Goal: Answer question/provide support: Share knowledge or assist other users

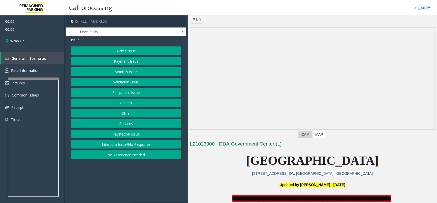
click at [129, 147] on button "Intercom Issue/No Response" at bounding box center [126, 144] width 110 height 9
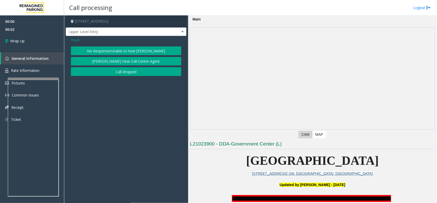
click at [109, 72] on button "Call dropped" at bounding box center [126, 71] width 110 height 9
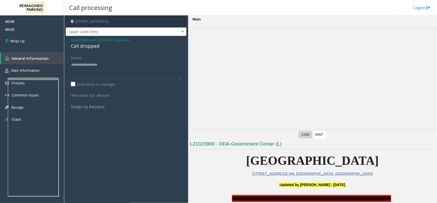
click at [90, 46] on div "Call dropped" at bounding box center [126, 46] width 110 height 7
type textarea "**********"
click at [42, 39] on link "Wrap Up" at bounding box center [32, 40] width 64 height 15
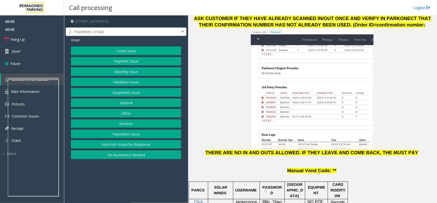
scroll to position [640, 0]
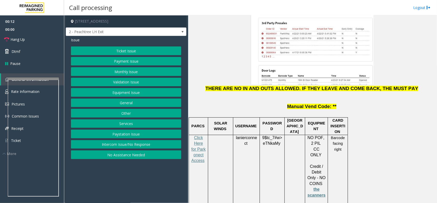
click at [119, 72] on button "Monthly Issue" at bounding box center [126, 71] width 110 height 9
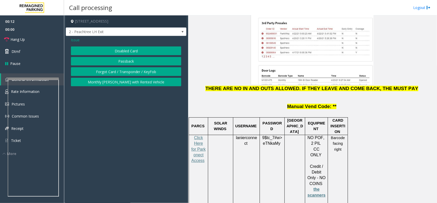
click at [113, 53] on button "Disabled Card" at bounding box center [126, 50] width 110 height 9
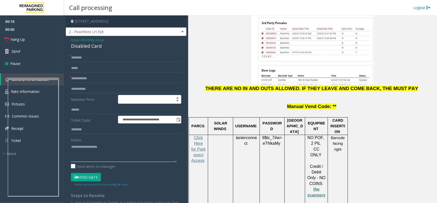
click at [74, 155] on textarea at bounding box center [124, 151] width 106 height 19
paste textarea "**********"
click at [85, 44] on div "Disabled Card" at bounding box center [126, 46] width 110 height 7
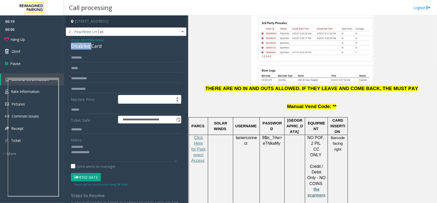
click at [85, 44] on div "Disabled Card" at bounding box center [126, 46] width 110 height 7
click at [87, 148] on textarea at bounding box center [124, 151] width 106 height 19
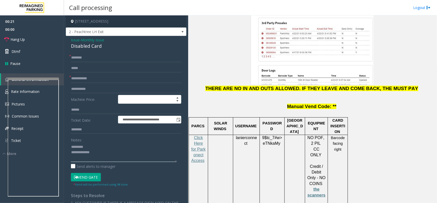
paste textarea "**********"
click at [101, 155] on textarea at bounding box center [124, 151] width 106 height 19
paste textarea "**********"
type textarea "**********"
click at [81, 80] on input "text" at bounding box center [126, 78] width 110 height 9
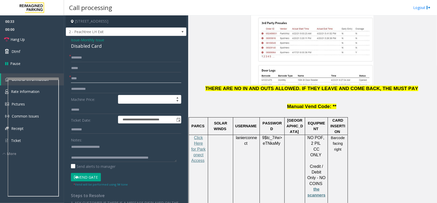
type input "****"
click at [80, 58] on input "text" at bounding box center [126, 57] width 110 height 9
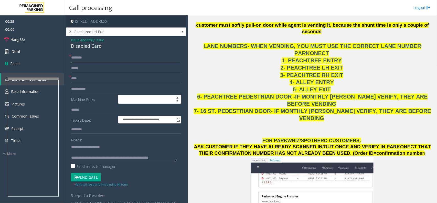
scroll to position [320, 0]
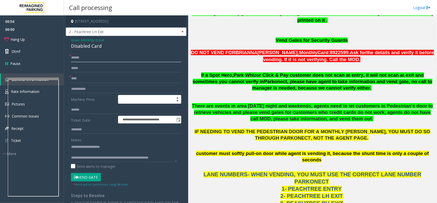
type input "*****"
drag, startPoint x: 75, startPoint y: 60, endPoint x: 68, endPoint y: 64, distance: 7.3
click at [68, 64] on div "**********" at bounding box center [126, 180] width 118 height 254
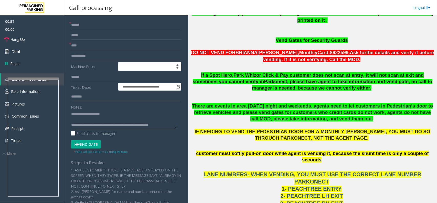
scroll to position [64, 0]
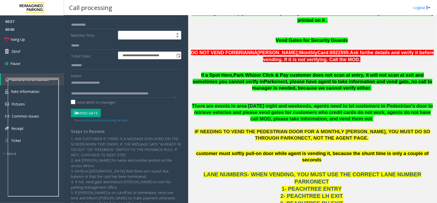
click at [85, 112] on button "Vend Gate" at bounding box center [86, 113] width 30 height 9
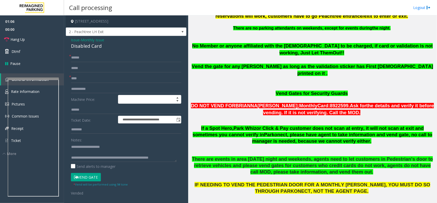
scroll to position [256, 0]
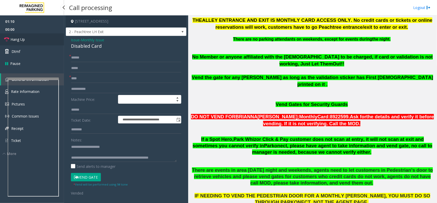
click at [48, 40] on link "Hang Up" at bounding box center [32, 39] width 64 height 12
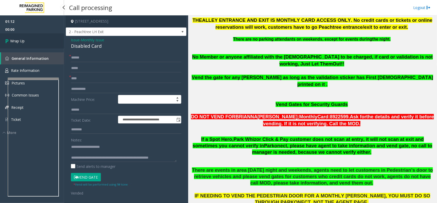
click at [48, 40] on link "Wrap Up" at bounding box center [32, 40] width 64 height 15
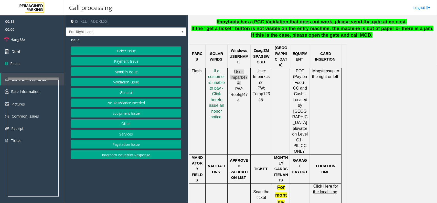
scroll to position [288, 0]
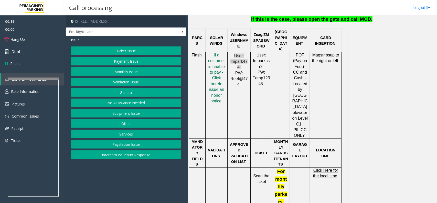
click at [324, 168] on span "Click Here for the local time" at bounding box center [325, 173] width 25 height 10
click at [128, 62] on button "Payment Issue" at bounding box center [126, 61] width 110 height 9
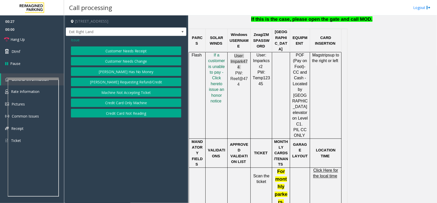
click at [121, 114] on button "Credit Card Not Reading" at bounding box center [126, 113] width 110 height 9
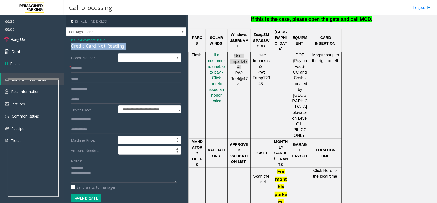
click at [68, 49] on div "**********" at bounding box center [126, 171] width 121 height 271
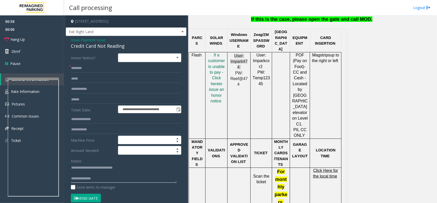
type textarea "**********"
click at [92, 67] on input "text" at bounding box center [126, 68] width 110 height 9
drag, startPoint x: 82, startPoint y: 68, endPoint x: 78, endPoint y: 67, distance: 4.1
click at [78, 67] on input "*******" at bounding box center [126, 68] width 110 height 9
type input "*******"
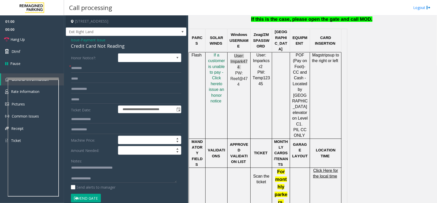
click at [223, 83] on p "I f a customer is unable to pay - Click her e to issue an honor notice" at bounding box center [216, 78] width 18 height 52
click at [216, 81] on span "to issue an honor notice" at bounding box center [216, 92] width 15 height 22
drag, startPoint x: 105, startPoint y: 72, endPoint x: 100, endPoint y: 70, distance: 4.6
click at [100, 70] on form "**********" at bounding box center [126, 130] width 110 height 154
drag, startPoint x: 100, startPoint y: 70, endPoint x: 63, endPoint y: 68, distance: 36.7
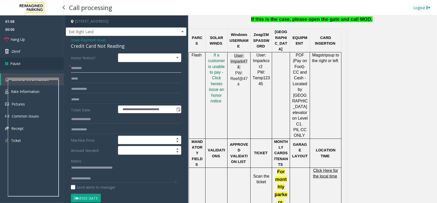
click at [63, 68] on app-root "**********" at bounding box center [218, 101] width 437 height 203
drag, startPoint x: 72, startPoint y: 69, endPoint x: 68, endPoint y: 71, distance: 4.6
click at [68, 71] on div "**********" at bounding box center [126, 177] width 118 height 248
drag, startPoint x: 88, startPoint y: 69, endPoint x: 71, endPoint y: 68, distance: 16.7
click at [67, 67] on div "**********" at bounding box center [126, 171] width 121 height 271
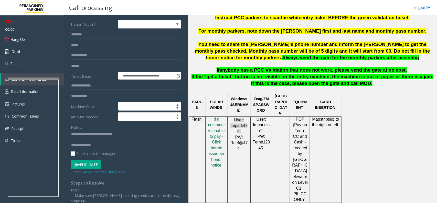
scroll to position [96, 0]
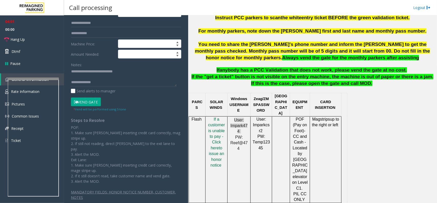
click at [96, 102] on button "Vend Gate" at bounding box center [86, 101] width 30 height 9
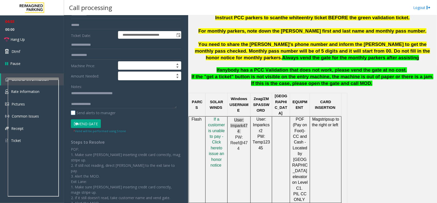
scroll to position [64, 0]
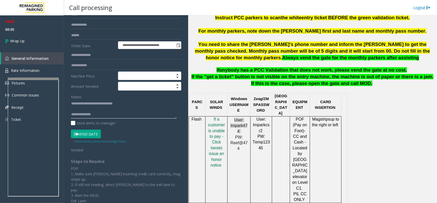
click at [106, 113] on textarea at bounding box center [124, 108] width 106 height 19
paste textarea "**********"
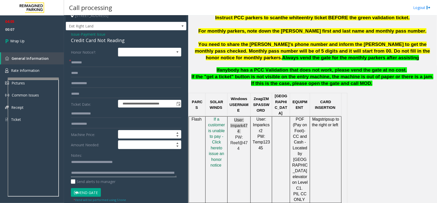
scroll to position [0, 0]
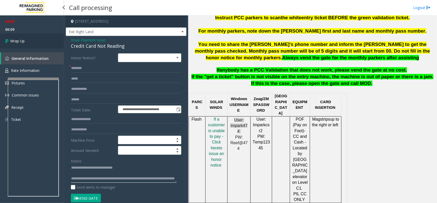
type textarea "**********"
click at [11, 47] on link "Wrap Up" at bounding box center [32, 40] width 64 height 15
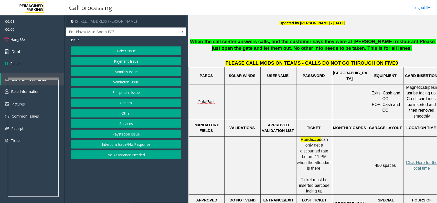
scroll to position [192, 0]
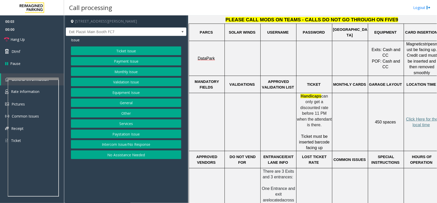
click at [163, 149] on button "Intercom Issue/No Response" at bounding box center [126, 144] width 110 height 9
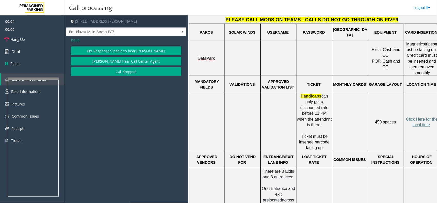
click at [103, 52] on button "No Response/Unable to hear [PERSON_NAME]" at bounding box center [126, 50] width 110 height 9
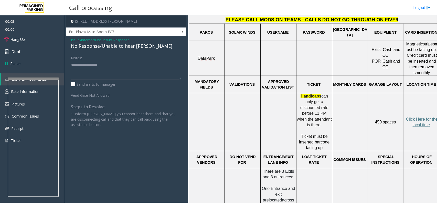
click at [90, 47] on div "No Response/Unable to hear [PERSON_NAME]" at bounding box center [126, 46] width 110 height 7
type textarea "**********"
click at [19, 41] on span "Hang Up" at bounding box center [18, 39] width 14 height 5
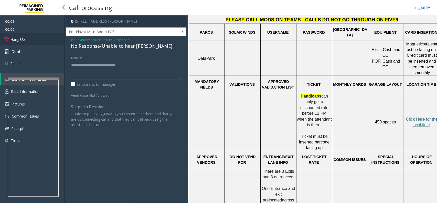
click at [19, 41] on span "Hang Up" at bounding box center [18, 39] width 14 height 5
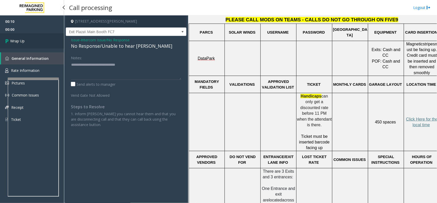
click at [19, 41] on span "Wrap Up" at bounding box center [17, 40] width 14 height 5
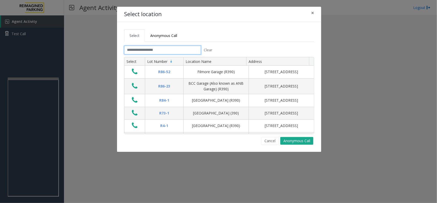
click at [150, 52] on input "text" at bounding box center [162, 50] width 77 height 9
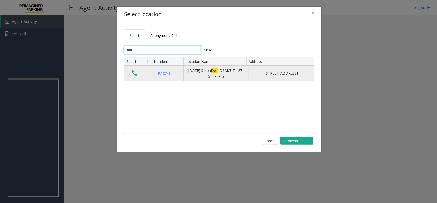
type input "****"
click at [138, 77] on button "Data table" at bounding box center [134, 73] width 9 height 8
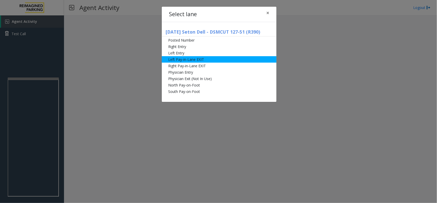
click at [188, 58] on li "Left Pay-in-Lane EXIT" at bounding box center [219, 59] width 115 height 6
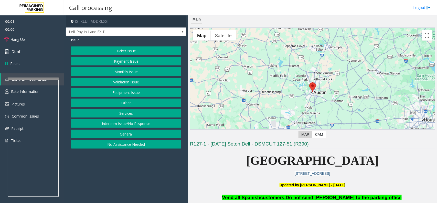
click at [125, 53] on button "Ticket Issue" at bounding box center [126, 50] width 110 height 9
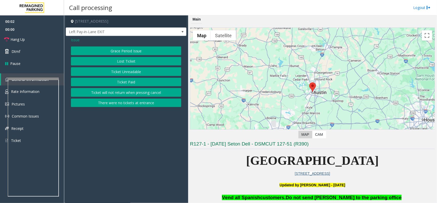
click at [121, 83] on button "Ticket Paid" at bounding box center [126, 82] width 110 height 9
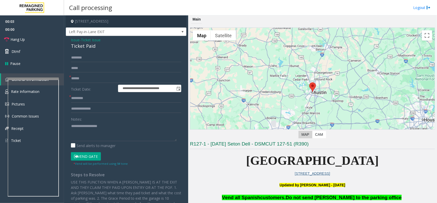
scroll to position [25, 0]
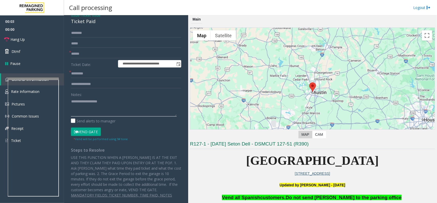
drag, startPoint x: 90, startPoint y: 124, endPoint x: 81, endPoint y: 111, distance: 16.8
click at [81, 111] on textarea at bounding box center [124, 106] width 106 height 19
paste textarea "**********"
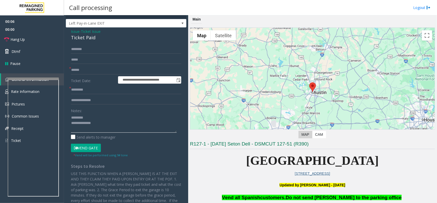
scroll to position [0, 0]
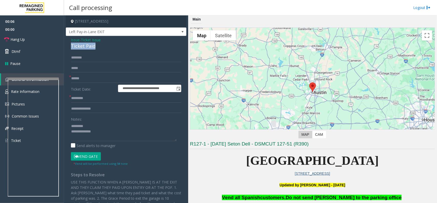
drag, startPoint x: 69, startPoint y: 47, endPoint x: 78, endPoint y: 49, distance: 9.6
click at [96, 49] on div "**********" at bounding box center [126, 131] width 121 height 191
click at [130, 136] on textarea at bounding box center [124, 131] width 106 height 19
paste textarea "**********"
click at [131, 136] on textarea at bounding box center [124, 131] width 106 height 19
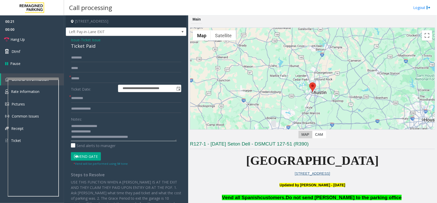
click at [130, 136] on textarea at bounding box center [124, 131] width 106 height 19
click at [129, 134] on textarea at bounding box center [124, 131] width 106 height 19
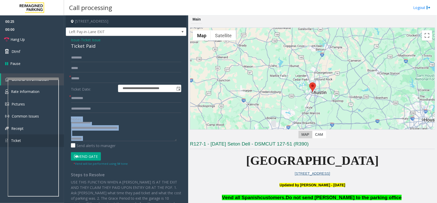
scroll to position [11, 0]
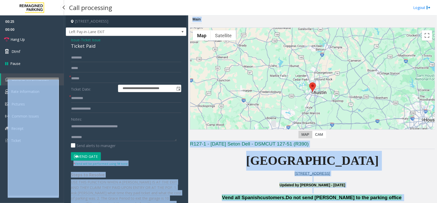
drag, startPoint x: 71, startPoint y: 140, endPoint x: 58, endPoint y: 139, distance: 13.3
click at [46, 60] on app-root "**********" at bounding box center [218, 101] width 437 height 203
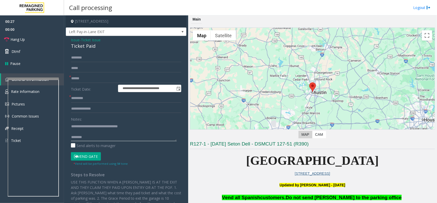
click at [89, 129] on textarea at bounding box center [124, 131] width 106 height 19
drag, startPoint x: 89, startPoint y: 135, endPoint x: 58, endPoint y: 139, distance: 31.0
click at [64, 139] on div "**********" at bounding box center [250, 101] width 373 height 203
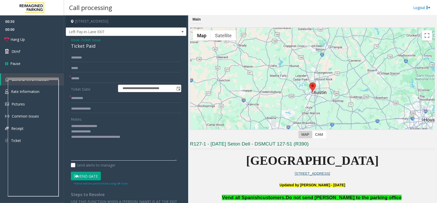
drag, startPoint x: 173, startPoint y: 139, endPoint x: 162, endPoint y: 159, distance: 23.4
click at [177, 159] on div "**********" at bounding box center [126, 147] width 118 height 188
paste textarea "**********"
click at [86, 151] on textarea at bounding box center [124, 141] width 106 height 39
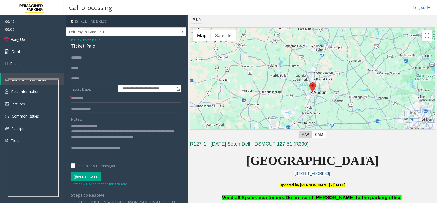
click at [86, 151] on textarea at bounding box center [124, 141] width 106 height 39
type textarea "**********"
click at [87, 78] on input "text" at bounding box center [126, 78] width 110 height 9
type input "**"
click at [93, 99] on input "text" at bounding box center [126, 98] width 110 height 9
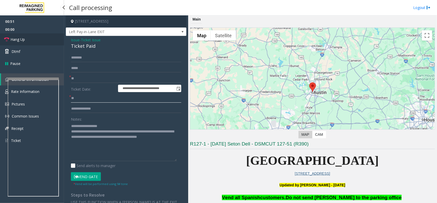
type input "**"
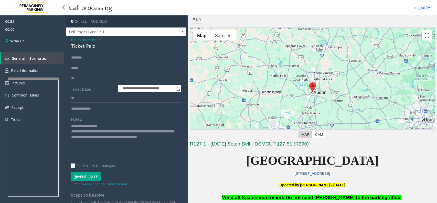
click at [28, 38] on link "Wrap Up" at bounding box center [32, 40] width 64 height 15
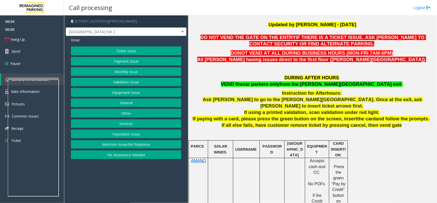
scroll to position [192, 0]
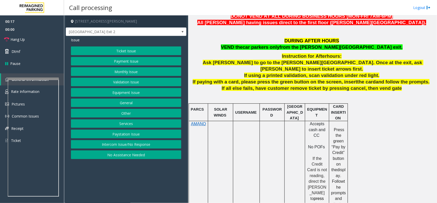
click at [137, 113] on button "Other" at bounding box center [126, 113] width 110 height 9
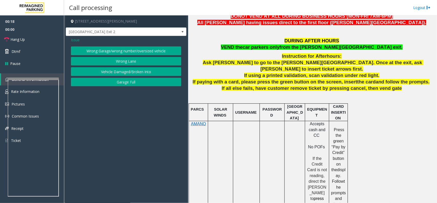
click at [95, 57] on button "Wrong Lane" at bounding box center [126, 61] width 110 height 9
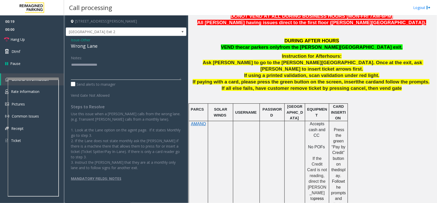
click at [82, 76] on textarea at bounding box center [126, 69] width 110 height 19
paste textarea "**********"
drag, startPoint x: 71, startPoint y: 46, endPoint x: 98, endPoint y: 48, distance: 27.2
click at [99, 49] on div "Wrong Lane" at bounding box center [126, 46] width 110 height 7
click at [42, 37] on link "Hang Up" at bounding box center [32, 39] width 64 height 12
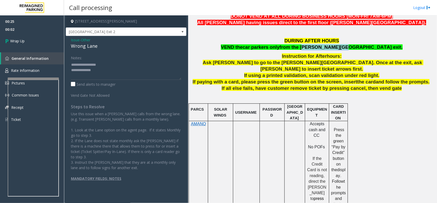
drag, startPoint x: 328, startPoint y: 48, endPoint x: 361, endPoint y: 49, distance: 33.1
click at [362, 48] on p "DURING AFTER HOURS VEND the car parkers only from the BOONE Ave exit." at bounding box center [312, 44] width 245 height 13
click at [94, 69] on textarea at bounding box center [126, 69] width 110 height 19
type textarea "**********"
click at [88, 41] on span "Other" at bounding box center [85, 39] width 9 height 5
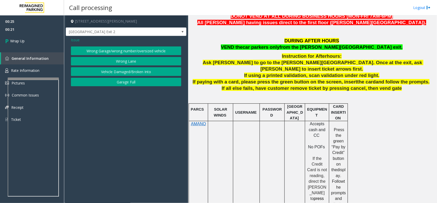
click at [78, 39] on span "Issue" at bounding box center [75, 39] width 9 height 5
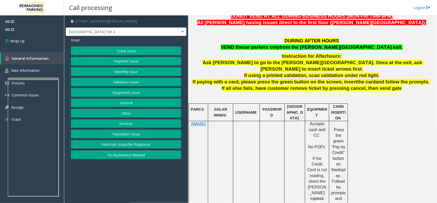
click at [119, 96] on button "Equipment Issue" at bounding box center [126, 92] width 110 height 9
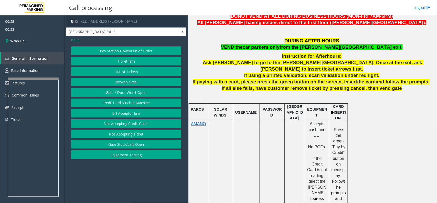
click at [121, 91] on button "Gate / Door Won't Open" at bounding box center [126, 92] width 110 height 9
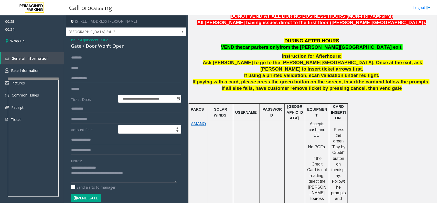
click at [93, 47] on div "Gate / Door Won't Open" at bounding box center [126, 46] width 110 height 7
copy div "Gate / Door Won't Open"
drag, startPoint x: 84, startPoint y: 166, endPoint x: 119, endPoint y: 163, distance: 34.7
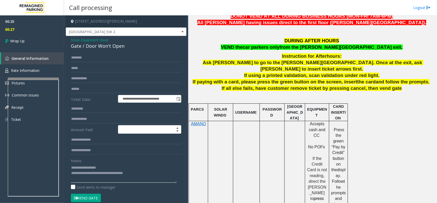
click at [119, 163] on textarea at bounding box center [124, 172] width 106 height 19
paste textarea "**********"
type textarea "**********"
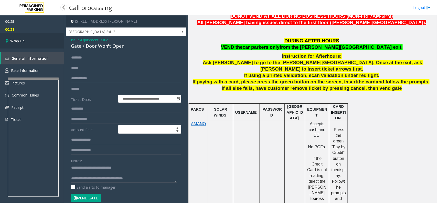
click at [28, 40] on link "Wrap Up" at bounding box center [32, 40] width 64 height 15
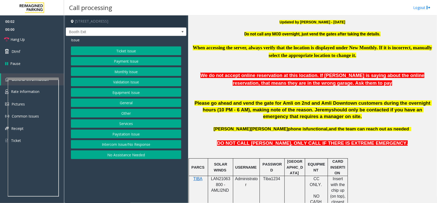
scroll to position [224, 0]
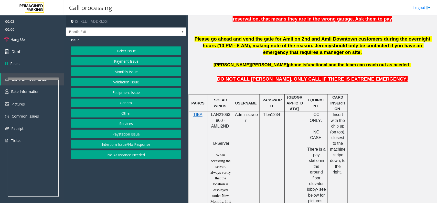
click at [225, 116] on span "LAN21063800 - AMLI2ND" at bounding box center [220, 120] width 19 height 16
drag, startPoint x: 225, startPoint y: 116, endPoint x: 151, endPoint y: 92, distance: 77.2
click at [151, 92] on button "Equipment Issue" at bounding box center [126, 92] width 110 height 9
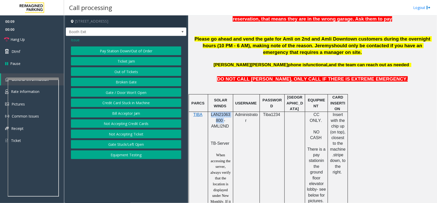
click at [141, 91] on button "Gate / Door Won't Open" at bounding box center [126, 92] width 110 height 9
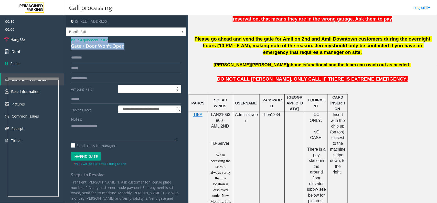
drag, startPoint x: 124, startPoint y: 46, endPoint x: 70, endPoint y: 41, distance: 54.3
click at [70, 41] on div "**********" at bounding box center [126, 131] width 121 height 191
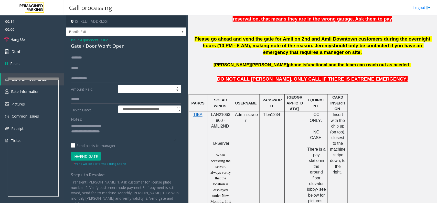
click at [119, 127] on textarea at bounding box center [124, 131] width 106 height 19
click at [104, 133] on textarea at bounding box center [124, 131] width 106 height 19
click at [117, 135] on textarea at bounding box center [124, 131] width 106 height 19
drag, startPoint x: 117, startPoint y: 135, endPoint x: 269, endPoint y: 4, distance: 200.7
click at [269, 4] on div "Call processing Logout" at bounding box center [250, 7] width 373 height 15
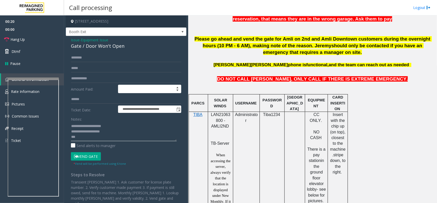
click at [99, 137] on textarea at bounding box center [124, 131] width 106 height 19
click at [22, 40] on span "Hang Up" at bounding box center [18, 39] width 14 height 5
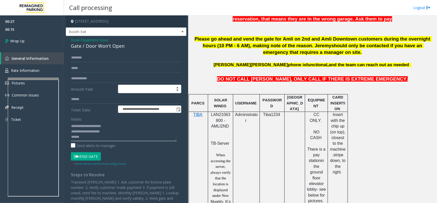
click at [90, 135] on textarea at bounding box center [124, 131] width 106 height 19
paste textarea "**********"
click at [167, 135] on textarea at bounding box center [124, 131] width 106 height 19
paste textarea "**********"
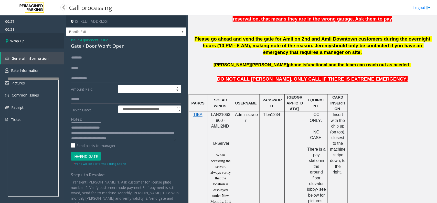
type textarea "**********"
click at [34, 41] on link "Wrap Up" at bounding box center [32, 40] width 64 height 15
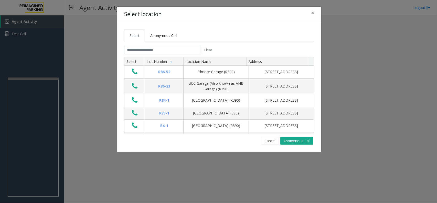
click at [182, 45] on tabset "Select Anonymous Call Clear Select Lot Number Location Name Address R86-52 Film…" at bounding box center [219, 86] width 190 height 115
click at [182, 48] on input "text" at bounding box center [162, 50] width 77 height 9
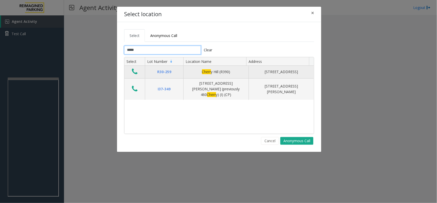
type input "*****"
click at [138, 70] on icon "Data table" at bounding box center [135, 71] width 6 height 7
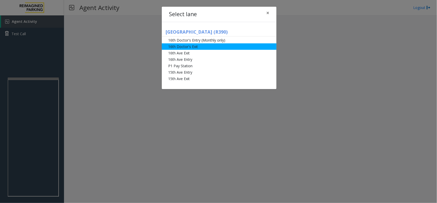
click at [192, 46] on li "16th Doctor's Exit" at bounding box center [219, 46] width 115 height 6
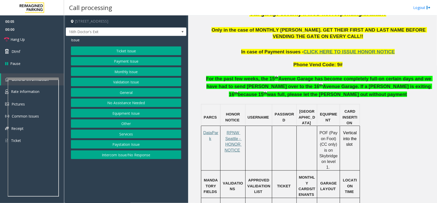
scroll to position [288, 0]
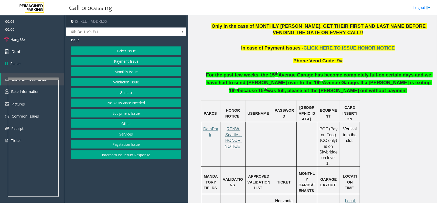
click at [229, 131] on span "RPNW Seattle - HONOR NOTICE" at bounding box center [233, 138] width 17 height 22
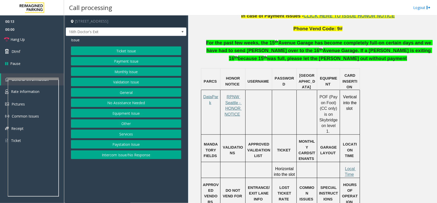
click at [131, 51] on button "Ticket Issue" at bounding box center [126, 50] width 110 height 9
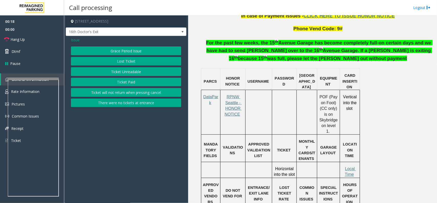
drag, startPoint x: 129, startPoint y: 83, endPoint x: 129, endPoint y: 74, distance: 9.0
click at [129, 74] on div "Grace Period Issue Lost Ticket Ticket Unreadable Ticket Paid Ticket will not re…" at bounding box center [126, 76] width 110 height 60
click at [129, 72] on button "Ticket Unreadable" at bounding box center [126, 71] width 110 height 9
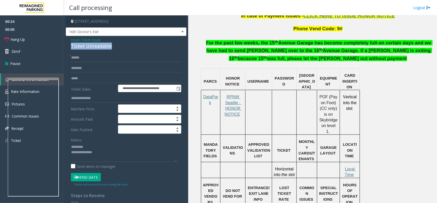
drag, startPoint x: 70, startPoint y: 45, endPoint x: 99, endPoint y: 44, distance: 28.7
click at [117, 45] on div "**********" at bounding box center [126, 163] width 121 height 255
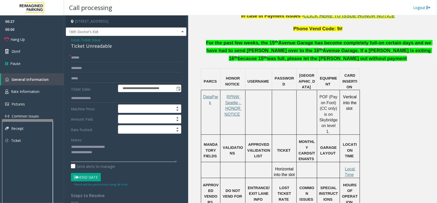
click at [24, 120] on div at bounding box center [27, 179] width 51 height 120
click at [25, 94] on link "Rate Information" at bounding box center [32, 91] width 64 height 13
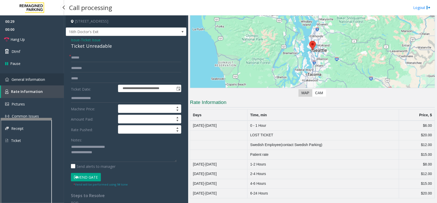
click at [37, 76] on link "General Information" at bounding box center [32, 79] width 64 height 12
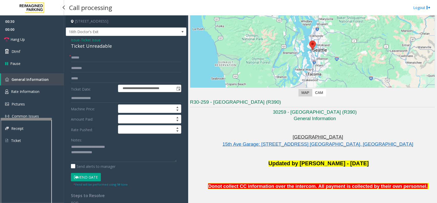
scroll to position [320, 0]
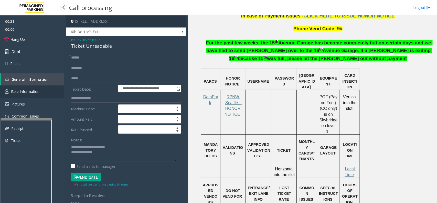
click at [40, 88] on link "Rate Information" at bounding box center [32, 91] width 64 height 13
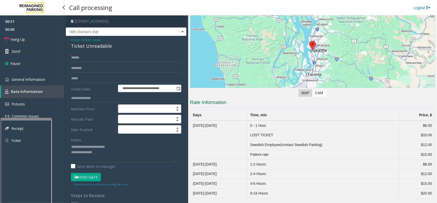
scroll to position [42, 0]
click at [39, 78] on span "General Information" at bounding box center [29, 79] width 34 height 5
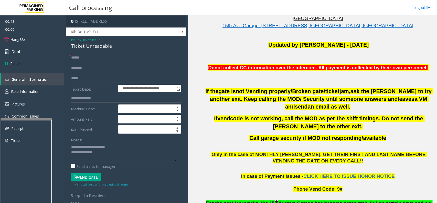
scroll to position [128, 0]
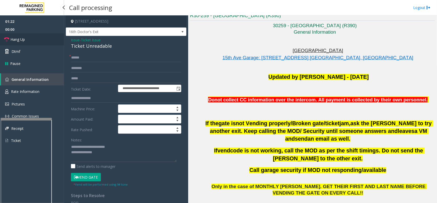
click at [30, 44] on link "Hang Up" at bounding box center [32, 39] width 64 height 12
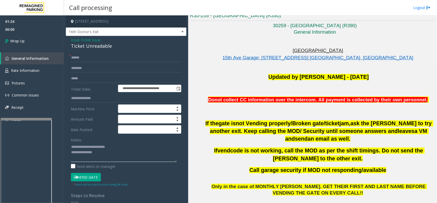
click at [107, 155] on textarea at bounding box center [124, 151] width 106 height 19
paste textarea "**********"
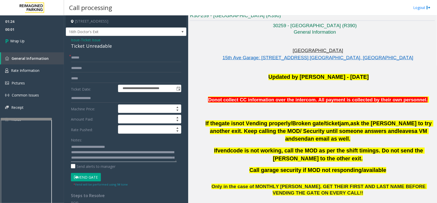
scroll to position [30, 0]
type textarea "**********"
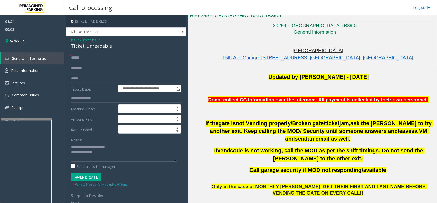
scroll to position [0, 0]
click at [112, 152] on textarea at bounding box center [124, 151] width 106 height 19
click at [84, 55] on input "text" at bounding box center [126, 57] width 110 height 9
type input "**"
click at [43, 48] on link "Wrap Up" at bounding box center [32, 40] width 64 height 15
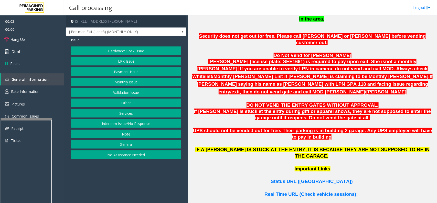
scroll to position [288, 0]
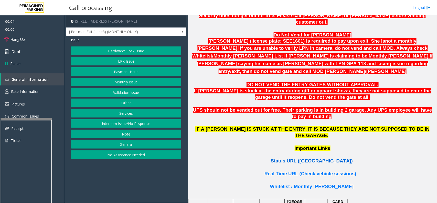
click at [315, 158] on span "Status URL (Vend Gate)" at bounding box center [312, 160] width 82 height 5
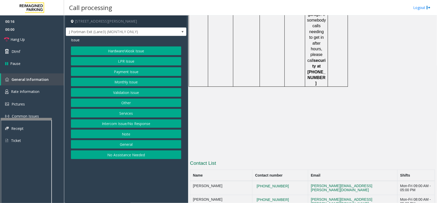
scroll to position [850, 0]
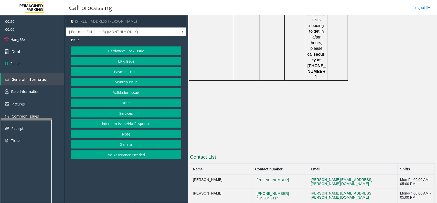
drag, startPoint x: 294, startPoint y: 141, endPoint x: 262, endPoint y: 137, distance: 32.8
drag, startPoint x: 272, startPoint y: 142, endPoint x: 284, endPoint y: 141, distance: 12.6
drag, startPoint x: 290, startPoint y: 140, endPoint x: 261, endPoint y: 139, distance: 29.5
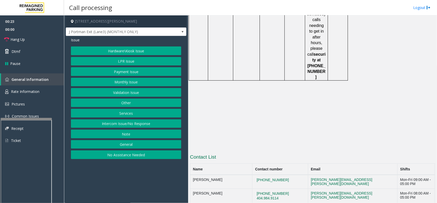
copy button "404-220-2553"
click at [119, 49] on button "Hardware\Kiosk Issue" at bounding box center [126, 50] width 110 height 9
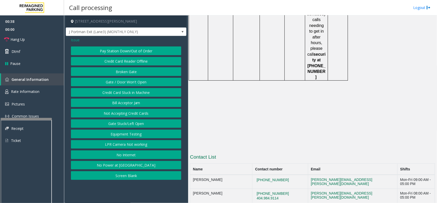
click at [128, 81] on button "Gate / Door Won't Open" at bounding box center [126, 82] width 110 height 9
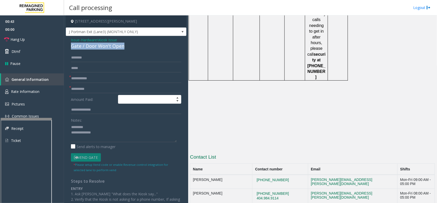
drag, startPoint x: 69, startPoint y: 48, endPoint x: 113, endPoint y: 45, distance: 44.4
click at [123, 48] on div "Issue - Hardware\Kiosk Issue Gate / Door Won't Open * * Amount Paid: Notes: Sen…" at bounding box center [126, 151] width 121 height 230
click at [153, 127] on textarea at bounding box center [124, 132] width 106 height 19
click at [125, 126] on textarea at bounding box center [124, 132] width 106 height 19
click at [142, 130] on textarea at bounding box center [124, 132] width 106 height 19
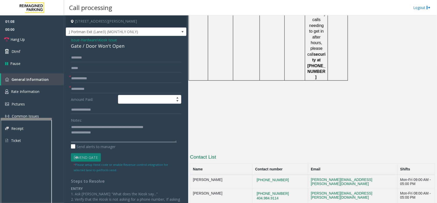
click at [151, 129] on textarea at bounding box center [124, 132] width 106 height 19
click at [96, 134] on textarea at bounding box center [124, 132] width 106 height 19
click at [126, 132] on textarea at bounding box center [124, 132] width 106 height 19
click at [133, 135] on textarea at bounding box center [124, 132] width 106 height 19
click at [29, 44] on link "Hang Up" at bounding box center [32, 39] width 64 height 12
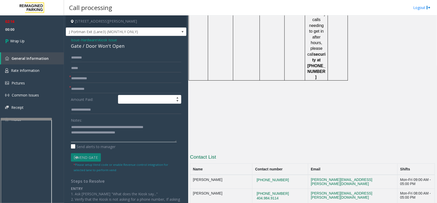
click at [138, 134] on textarea at bounding box center [124, 132] width 106 height 19
drag, startPoint x: 167, startPoint y: 132, endPoint x: 173, endPoint y: 133, distance: 6.8
click at [173, 133] on textarea at bounding box center [124, 132] width 106 height 19
type textarea "**********"
click at [95, 74] on input "text" at bounding box center [126, 78] width 110 height 9
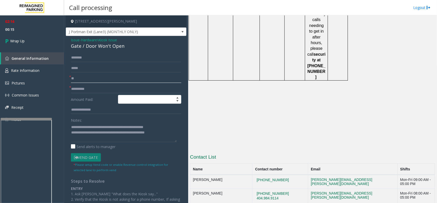
type input "**"
click at [99, 87] on input "text" at bounding box center [126, 89] width 110 height 9
type input "**"
click at [21, 45] on link "Wrap Up" at bounding box center [32, 40] width 64 height 15
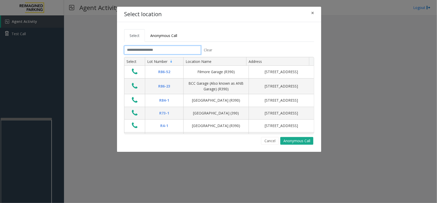
click at [154, 47] on input "text" at bounding box center [162, 50] width 77 height 9
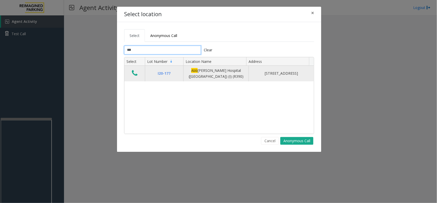
type input "***"
click at [135, 71] on icon "Data table" at bounding box center [135, 72] width 6 height 7
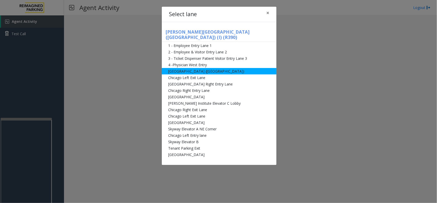
click at [206, 68] on li "Abbot Hospital (Main Hospital)" at bounding box center [219, 71] width 115 height 6
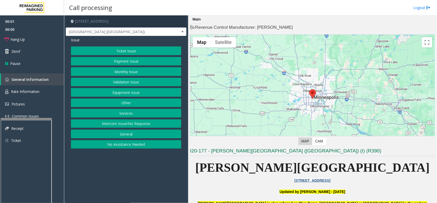
click at [134, 92] on button "Equipment Issue" at bounding box center [126, 92] width 110 height 9
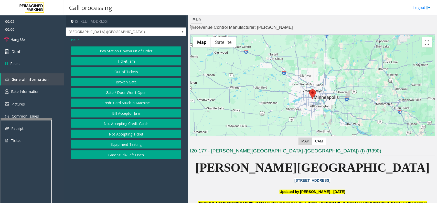
click at [127, 90] on button "Gate / Door Won't Open" at bounding box center [126, 92] width 110 height 9
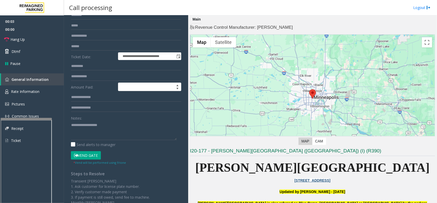
scroll to position [64, 0]
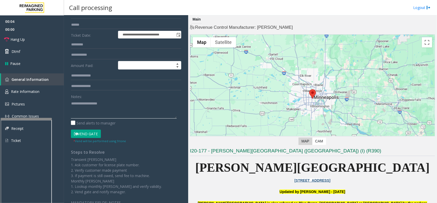
paste textarea "**********"
click at [97, 135] on button "Vend Gate" at bounding box center [86, 133] width 30 height 9
paste textarea "**********"
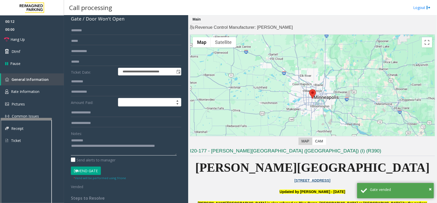
scroll to position [0, 0]
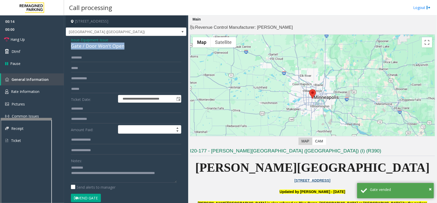
drag, startPoint x: 68, startPoint y: 44, endPoint x: 136, endPoint y: 46, distance: 68.2
click at [136, 46] on div "**********" at bounding box center [126, 170] width 121 height 268
click at [108, 180] on textarea at bounding box center [124, 172] width 106 height 19
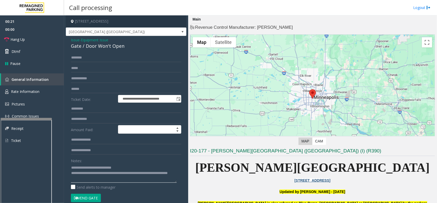
type textarea "**********"
click at [27, 43] on link "Hang Up" at bounding box center [32, 39] width 64 height 12
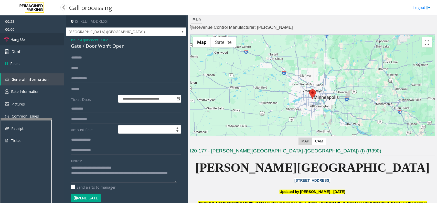
click at [27, 43] on link "Hang Up" at bounding box center [32, 39] width 64 height 12
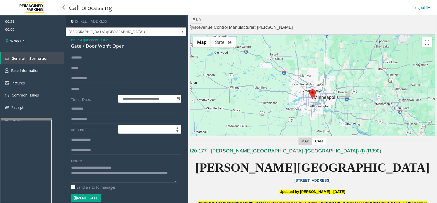
click at [27, 43] on link "Wrap Up" at bounding box center [32, 40] width 64 height 15
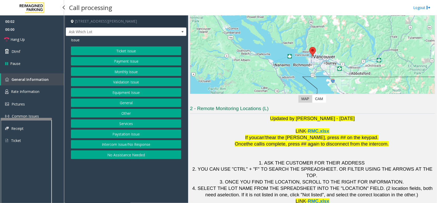
scroll to position [43, 0]
click at [126, 64] on button "Payment Issue" at bounding box center [126, 61] width 110 height 9
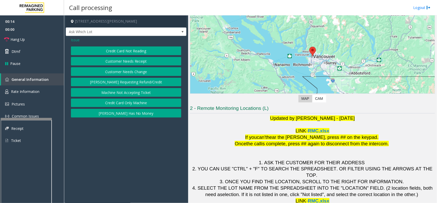
click at [126, 50] on button "Credit Card Not Reading" at bounding box center [126, 50] width 110 height 9
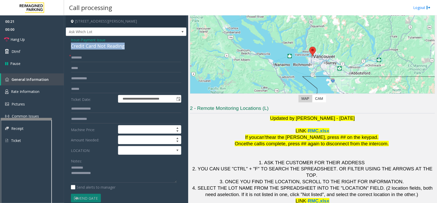
drag, startPoint x: 70, startPoint y: 46, endPoint x: 126, endPoint y: 46, distance: 55.1
click at [126, 46] on div "**********" at bounding box center [126, 152] width 121 height 233
click at [112, 176] on textarea at bounding box center [124, 172] width 106 height 19
click at [40, 39] on link "Hang Up" at bounding box center [32, 39] width 64 height 12
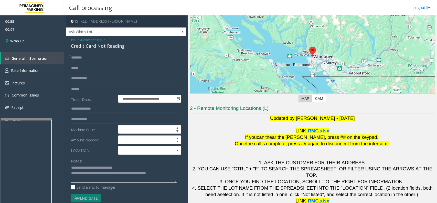
paste textarea "**********"
type textarea "**********"
drag, startPoint x: 90, startPoint y: 62, endPoint x: 92, endPoint y: 60, distance: 2.7
click at [92, 61] on form "**********" at bounding box center [126, 133] width 110 height 160
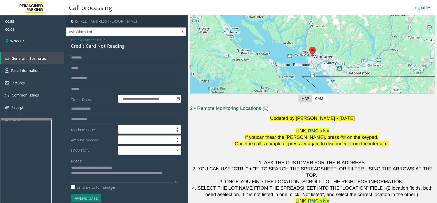
click at [94, 57] on input "text" at bounding box center [126, 57] width 110 height 9
type input "**"
click at [45, 41] on link "Wrap Up" at bounding box center [32, 40] width 64 height 15
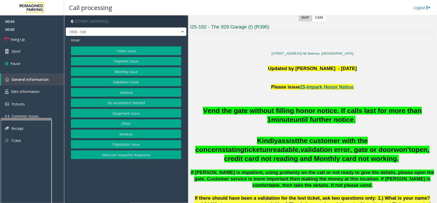
scroll to position [128, 0]
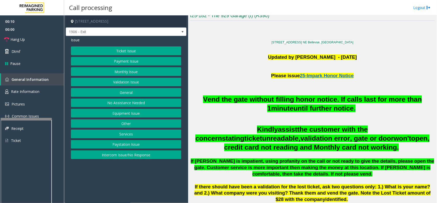
click at [136, 134] on button "Services" at bounding box center [126, 133] width 110 height 9
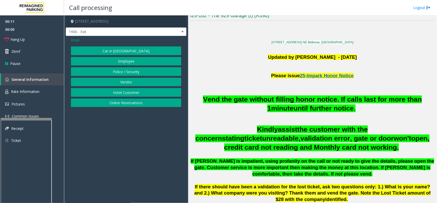
click at [133, 106] on button "Online Reservations" at bounding box center [126, 102] width 110 height 9
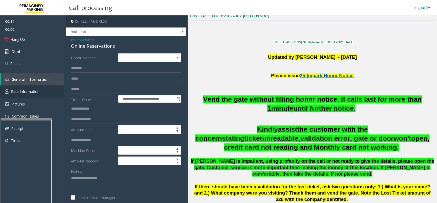
scroll to position [8, 0]
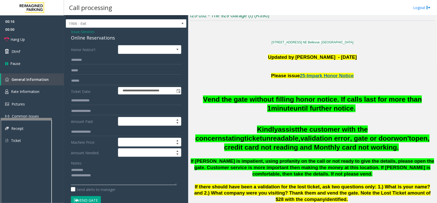
click at [101, 178] on textarea at bounding box center [124, 174] width 106 height 19
click at [99, 177] on textarea at bounding box center [124, 174] width 106 height 19
click at [87, 172] on textarea at bounding box center [124, 174] width 106 height 19
click at [107, 177] on textarea at bounding box center [124, 174] width 106 height 19
click at [95, 176] on textarea at bounding box center [124, 174] width 106 height 19
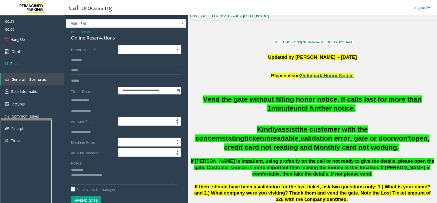
click at [94, 176] on textarea at bounding box center [124, 174] width 106 height 19
click at [81, 198] on button "Vend Gate" at bounding box center [86, 200] width 30 height 9
click at [93, 176] on textarea at bounding box center [124, 174] width 106 height 19
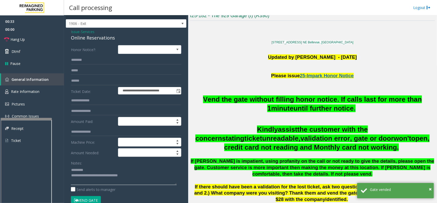
click at [93, 176] on textarea at bounding box center [124, 174] width 106 height 19
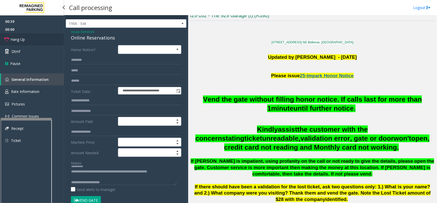
click at [22, 39] on span "Hang Up" at bounding box center [18, 39] width 14 height 5
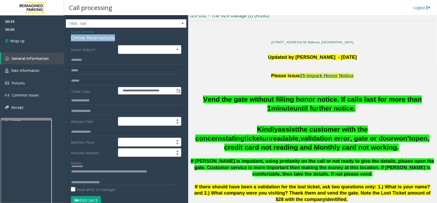
drag, startPoint x: 71, startPoint y: 35, endPoint x: 122, endPoint y: 38, distance: 50.5
click at [122, 38] on div "Online Reservations" at bounding box center [126, 37] width 110 height 7
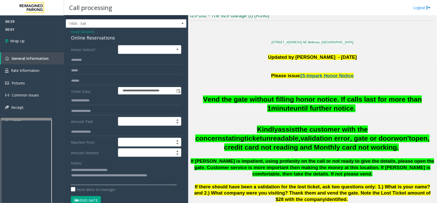
scroll to position [0, 0]
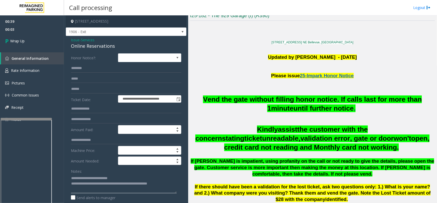
click at [137, 181] on textarea at bounding box center [124, 183] width 106 height 19
type textarea "**********"
click at [35, 46] on link "Wrap Up" at bounding box center [32, 40] width 64 height 15
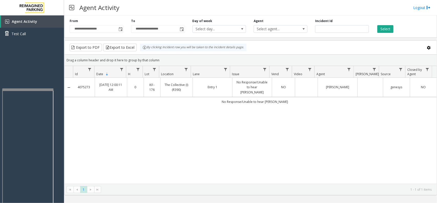
click at [33, 89] on div at bounding box center [27, 89] width 51 height 2
click at [35, 80] on div "Agent Activity Test Call" at bounding box center [32, 116] width 64 height 203
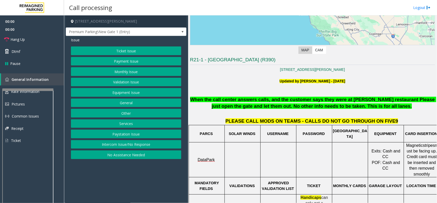
scroll to position [128, 0]
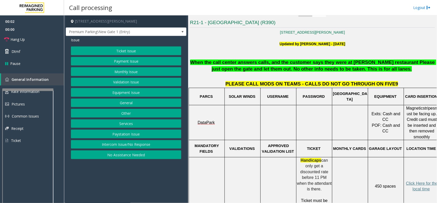
click at [137, 146] on button "Intercom Issue/No Response" at bounding box center [126, 144] width 110 height 9
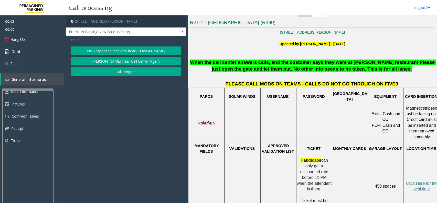
click at [99, 53] on button "No Response/Unable to hear [PERSON_NAME]" at bounding box center [126, 50] width 110 height 9
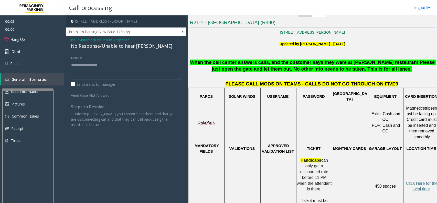
click at [88, 47] on div "No Response/Unable to hear [PERSON_NAME]" at bounding box center [126, 46] width 110 height 7
click at [87, 47] on div "No Response/Unable to hear [PERSON_NAME]" at bounding box center [126, 46] width 110 height 7
type textarea "**********"
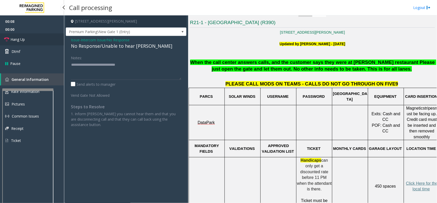
click at [33, 37] on link "Hang Up" at bounding box center [32, 39] width 64 height 12
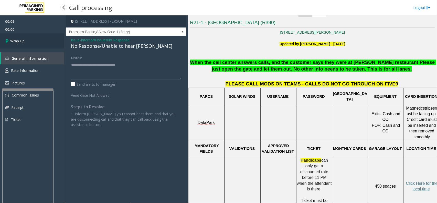
click at [33, 37] on link "Wrap Up" at bounding box center [32, 40] width 64 height 15
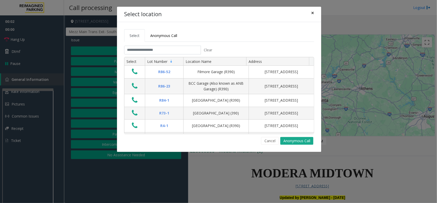
click at [313, 17] on button "×" at bounding box center [313, 13] width 10 height 13
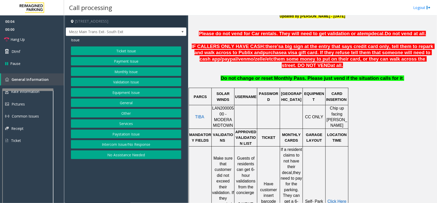
scroll to position [192, 0]
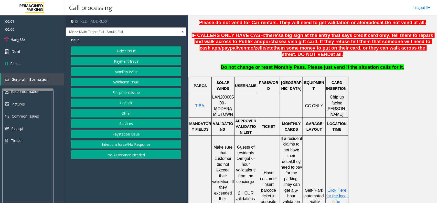
click at [126, 63] on button "Payment Issue" at bounding box center [126, 61] width 110 height 9
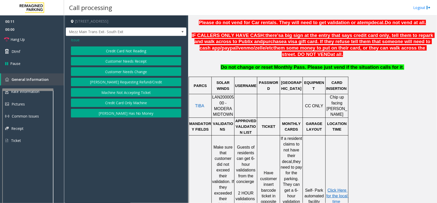
click at [105, 102] on button "Credit Card Only Machine" at bounding box center [126, 102] width 110 height 9
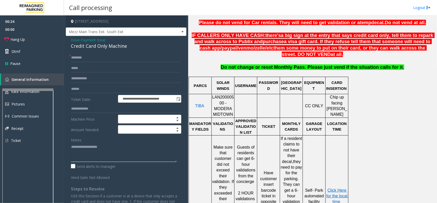
paste textarea "**********"
drag, startPoint x: 72, startPoint y: 49, endPoint x: 128, endPoint y: 46, distance: 56.5
click at [128, 45] on div "Credit Card Only Machine" at bounding box center [126, 46] width 110 height 7
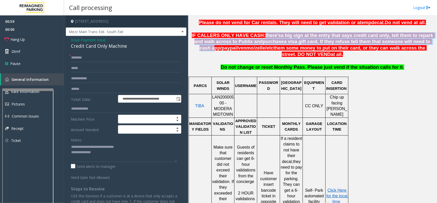
drag, startPoint x: 255, startPoint y: 36, endPoint x: 411, endPoint y: 42, distance: 156.6
click at [411, 42] on p "IF CALLERS ONLY HAVE CASH: there's a big sign at the entry that says credit car…" at bounding box center [312, 44] width 245 height 25
copy span "there's a big sign at the entry that says credit card only, tell them to repark…"
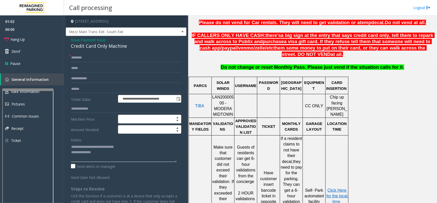
paste textarea "**********"
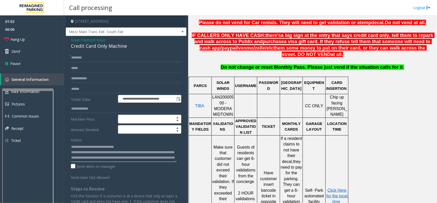
scroll to position [9, 0]
type textarea "**********"
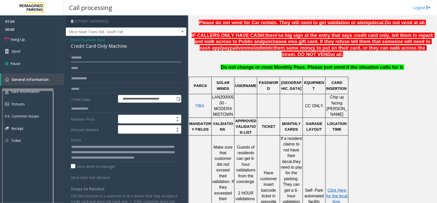
click at [101, 57] on input "text" at bounding box center [126, 57] width 110 height 9
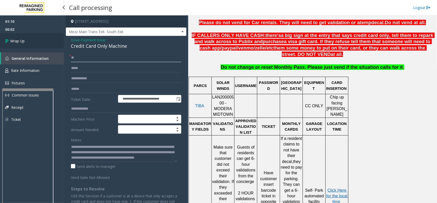
type input "**"
click at [44, 39] on link "Wrap Up" at bounding box center [32, 40] width 64 height 15
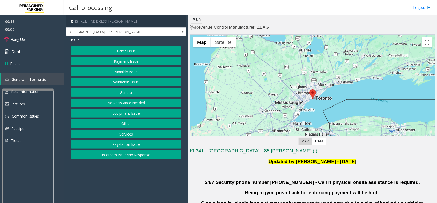
click at [133, 81] on button "Validation Issue" at bounding box center [126, 82] width 110 height 9
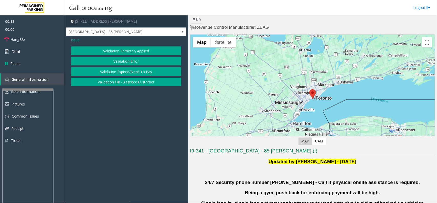
click at [123, 61] on button "Validation Error" at bounding box center [126, 61] width 110 height 9
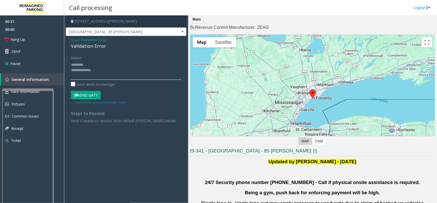
click at [94, 76] on textarea at bounding box center [126, 69] width 110 height 19
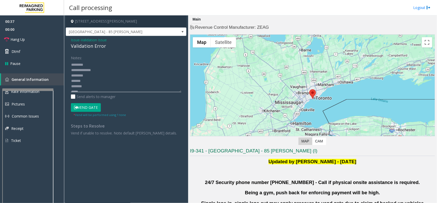
drag, startPoint x: 178, startPoint y: 79, endPoint x: 165, endPoint y: 119, distance: 42.8
click at [173, 92] on textarea at bounding box center [126, 76] width 110 height 32
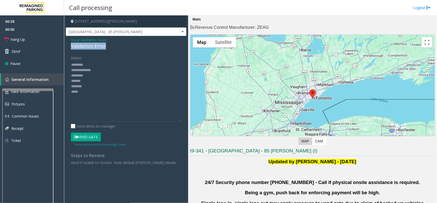
drag, startPoint x: 71, startPoint y: 47, endPoint x: 108, endPoint y: 47, distance: 36.6
click at [110, 47] on div "Validation Error" at bounding box center [126, 46] width 110 height 7
click at [96, 92] on textarea at bounding box center [126, 90] width 110 height 61
click at [96, 76] on textarea at bounding box center [126, 90] width 110 height 61
click at [97, 82] on textarea at bounding box center [126, 90] width 110 height 61
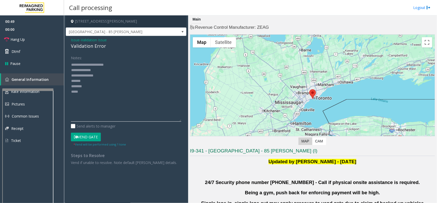
click at [84, 82] on textarea at bounding box center [126, 90] width 110 height 61
click at [94, 82] on textarea at bounding box center [126, 90] width 110 height 61
click at [95, 91] on textarea at bounding box center [126, 90] width 110 height 61
click at [98, 86] on textarea at bounding box center [126, 90] width 110 height 61
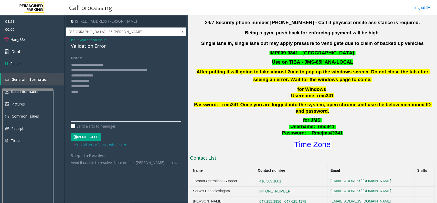
scroll to position [160, 0]
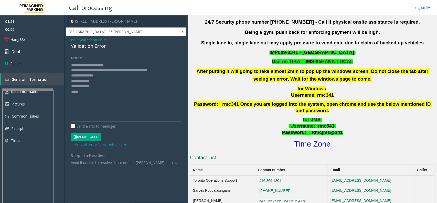
click at [314, 130] on div "for JMS Username : rmc341 Password: Rmcjms@341 Time Zone" at bounding box center [312, 132] width 245 height 33
click at [315, 139] on font "Time Zone" at bounding box center [313, 143] width 36 height 8
click at [81, 95] on textarea at bounding box center [126, 90] width 110 height 61
click at [89, 141] on button "Vend Gate" at bounding box center [86, 136] width 30 height 9
click at [88, 135] on button "Vend Gate" at bounding box center [86, 136] width 30 height 9
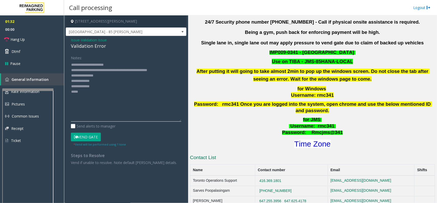
click at [88, 94] on textarea at bounding box center [126, 90] width 110 height 61
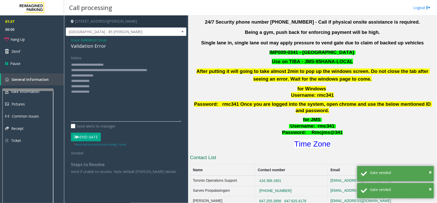
type textarea "**********"
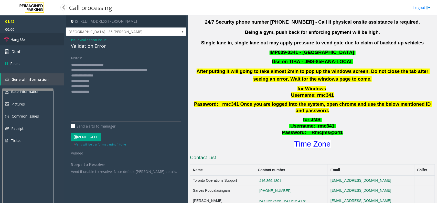
click at [52, 40] on link "Hang Up" at bounding box center [32, 39] width 64 height 12
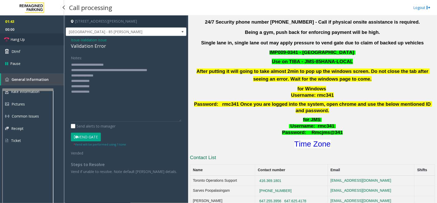
click at [52, 40] on link "Hang Up" at bounding box center [32, 39] width 64 height 12
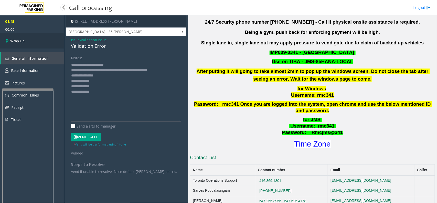
click at [52, 40] on link "Wrap Up" at bounding box center [32, 40] width 64 height 15
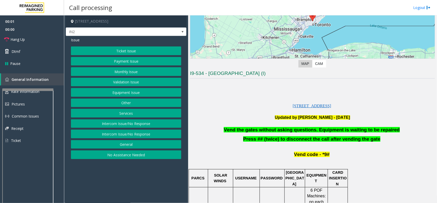
scroll to position [128, 0]
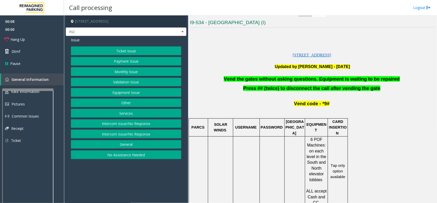
click at [137, 135] on button "Intercom Issue/No Response" at bounding box center [126, 133] width 110 height 9
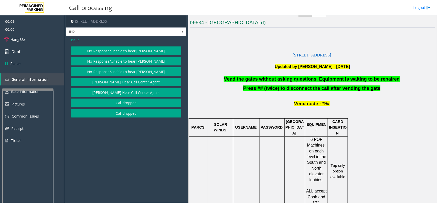
click at [124, 49] on button "No Response/Unable to hear [PERSON_NAME]" at bounding box center [126, 50] width 110 height 9
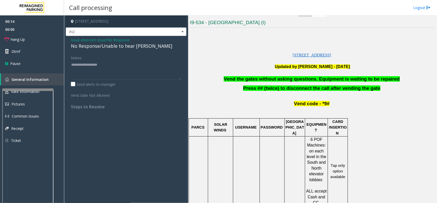
click at [111, 40] on span "Intercom Issue/No Response" at bounding box center [105, 39] width 49 height 5
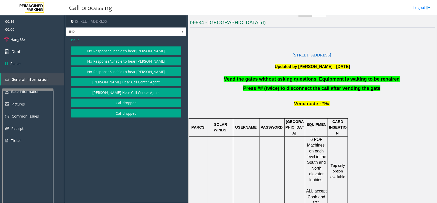
click at [76, 39] on span "Issue" at bounding box center [75, 39] width 9 height 5
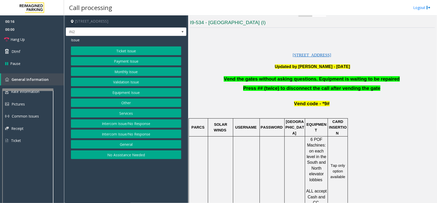
click at [122, 91] on button "Equipment Issue" at bounding box center [126, 92] width 110 height 9
click at [127, 90] on button "Gate / Door Won't Open" at bounding box center [126, 92] width 110 height 9
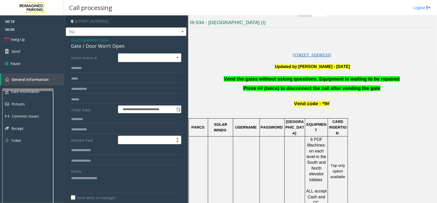
click at [249, 78] on span "Vend the gates without asking questions. Equipment is waiting to be repaired" at bounding box center [312, 78] width 176 height 5
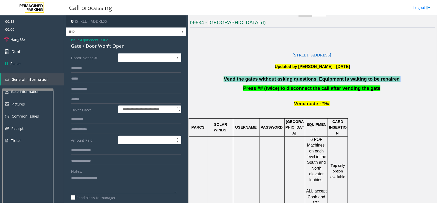
click at [249, 78] on span "Vend the gates without asking questions. Equipment is waiting to be repaired" at bounding box center [312, 78] width 176 height 5
copy p "Vend the gates without asking questions. Equipment is waiting to be repaired"
click at [18, 50] on span "Dtmf" at bounding box center [16, 51] width 9 height 5
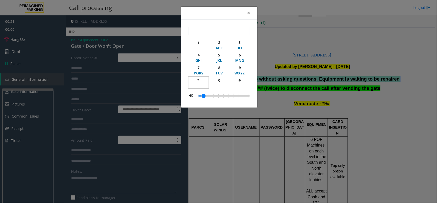
drag, startPoint x: 196, startPoint y: 82, endPoint x: 214, endPoint y: 77, distance: 18.4
click at [196, 82] on div "*" at bounding box center [199, 79] width 14 height 5
click at [235, 67] on div "9" at bounding box center [240, 67] width 14 height 5
drag, startPoint x: 237, startPoint y: 79, endPoint x: 238, endPoint y: 73, distance: 6.3
click at [237, 80] on div "#" at bounding box center [240, 79] width 14 height 5
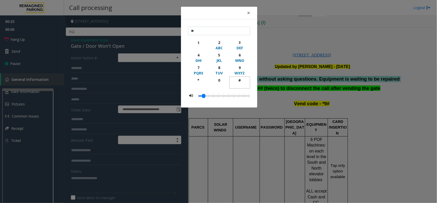
type input "***"
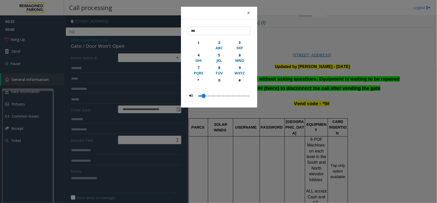
click at [273, 43] on div "× *** 1 2 ABC 3 DEF 4 GHI 5 JKL 6 MNO 7 PQRS 8 TUV 9 WXYZ * 0 #" at bounding box center [218, 101] width 437 height 203
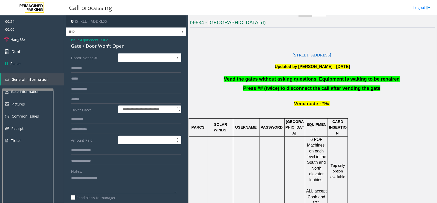
click at [102, 41] on span "Equipment Issue" at bounding box center [94, 39] width 27 height 5
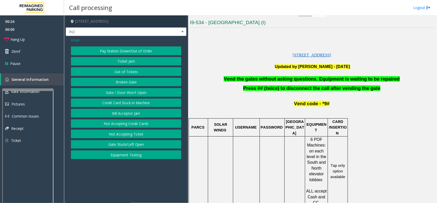
click at [76, 41] on span "Issue" at bounding box center [75, 39] width 9 height 5
click at [120, 75] on button "Monthly Issue" at bounding box center [126, 71] width 110 height 9
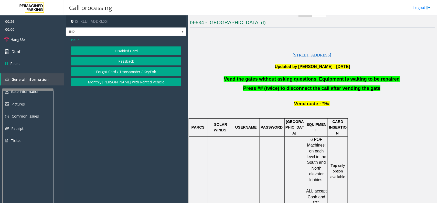
click at [129, 85] on button "Monthly [PERSON_NAME] with Rented Vehicle" at bounding box center [126, 82] width 110 height 9
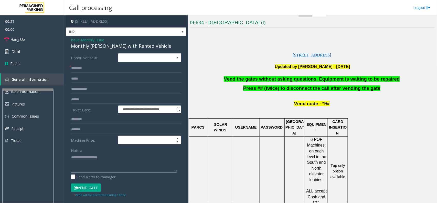
paste textarea "**********"
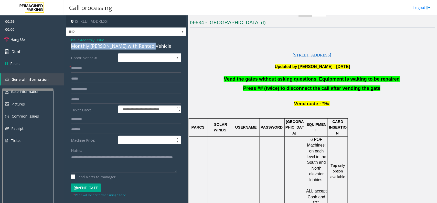
drag, startPoint x: 148, startPoint y: 47, endPoint x: 72, endPoint y: 44, distance: 76.4
click at [66, 43] on div "**********" at bounding box center [126, 133] width 121 height 195
drag, startPoint x: 106, startPoint y: 42, endPoint x: 2, endPoint y: 42, distance: 104.3
click at [102, 42] on div "Issue - Monthly Issue Monthly Parker with Rented Vehicle" at bounding box center [126, 43] width 110 height 12
click at [4, 40] on icon at bounding box center [6, 39] width 5 height 5
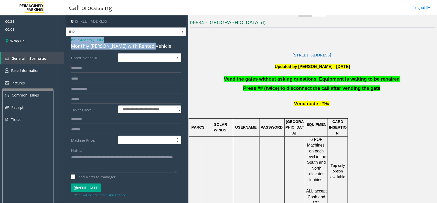
drag, startPoint x: 146, startPoint y: 45, endPoint x: 74, endPoint y: 44, distance: 72.0
click at [70, 42] on div "**********" at bounding box center [126, 133] width 121 height 195
copy div "Issue - Monthly Issue Monthly Parker with Rented Vehicle"
click at [71, 158] on textarea at bounding box center [124, 162] width 106 height 19
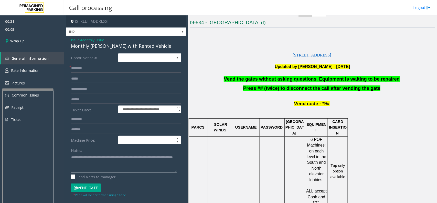
paste textarea "**********"
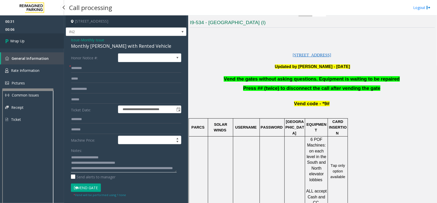
type textarea "**********"
click at [25, 40] on link "Wrap Up" at bounding box center [32, 40] width 64 height 15
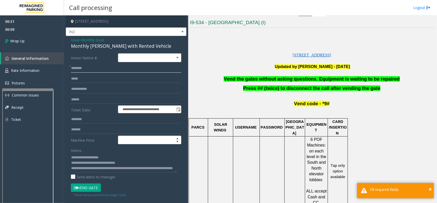
click at [93, 70] on input "text" at bounding box center [126, 68] width 110 height 9
type input "**"
click at [13, 41] on span "Wrap Up" at bounding box center [17, 40] width 14 height 5
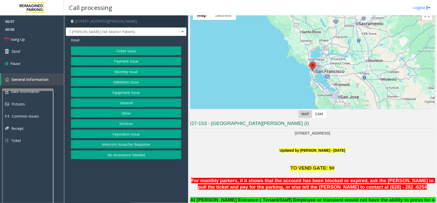
scroll to position [128, 0]
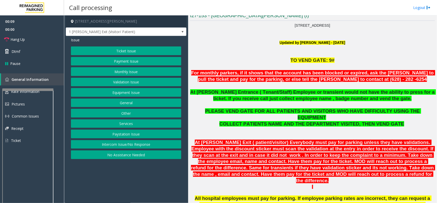
click at [124, 71] on button "Monthly Issue" at bounding box center [126, 71] width 110 height 9
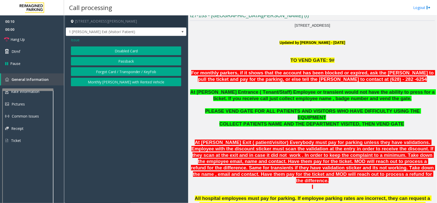
click at [119, 53] on button "Disabled Card" at bounding box center [126, 50] width 110 height 9
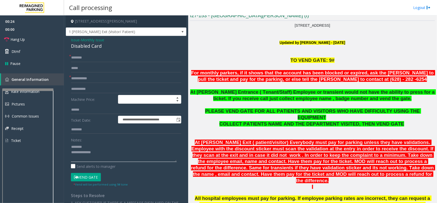
click at [72, 145] on textarea at bounding box center [124, 151] width 106 height 19
drag, startPoint x: 75, startPoint y: 147, endPoint x: 95, endPoint y: 157, distance: 22.7
click at [95, 157] on textarea at bounding box center [124, 151] width 106 height 19
click at [91, 155] on textarea at bounding box center [124, 151] width 106 height 19
type textarea "**********"
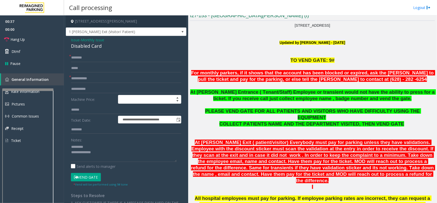
click at [99, 41] on span "Monthly Issue" at bounding box center [92, 39] width 23 height 5
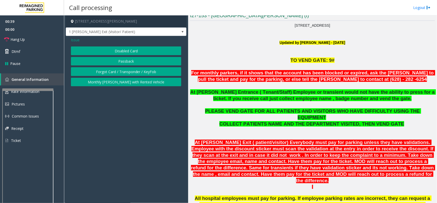
click at [76, 41] on span "Issue" at bounding box center [75, 39] width 9 height 5
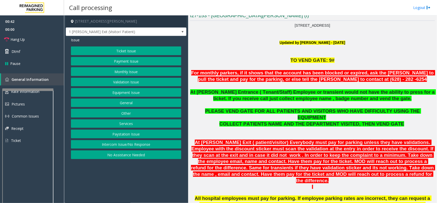
drag, startPoint x: 131, startPoint y: 125, endPoint x: 133, endPoint y: 115, distance: 9.9
click at [133, 115] on div "Ticket Issue Payment Issue Monthly Issue Validation Issue Equipment Issue Gener…" at bounding box center [126, 102] width 110 height 112
click at [133, 115] on button "Other" at bounding box center [126, 113] width 110 height 9
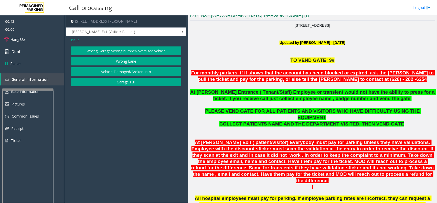
click at [122, 62] on button "Wrong Lane" at bounding box center [126, 61] width 110 height 9
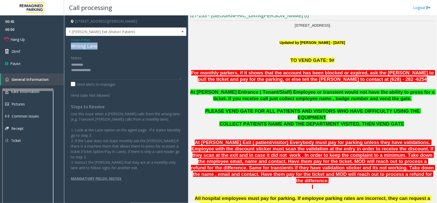
drag, startPoint x: 72, startPoint y: 46, endPoint x: 99, endPoint y: 45, distance: 26.9
click at [102, 45] on div "Wrong Lane" at bounding box center [126, 46] width 110 height 7
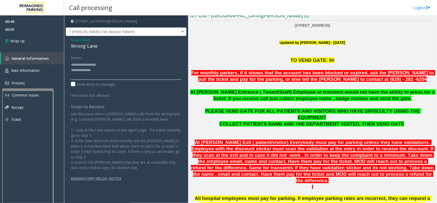
click at [99, 72] on textarea at bounding box center [126, 69] width 110 height 19
type textarea "**********"
click at [33, 40] on link "Wrap Up" at bounding box center [32, 40] width 64 height 15
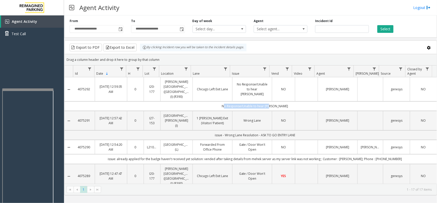
drag, startPoint x: 214, startPoint y: 100, endPoint x: 272, endPoint y: 98, distance: 57.9
click at [272, 101] on td "No Response/Unable to hear [PERSON_NAME]" at bounding box center [255, 105] width 364 height 9
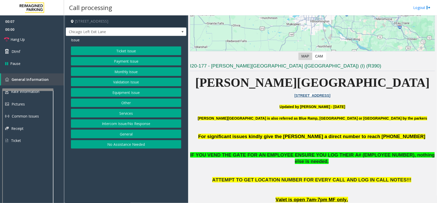
scroll to position [96, 0]
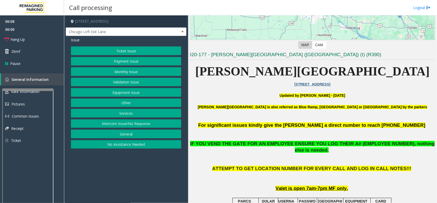
click at [136, 74] on button "Monthly Issue" at bounding box center [126, 71] width 110 height 9
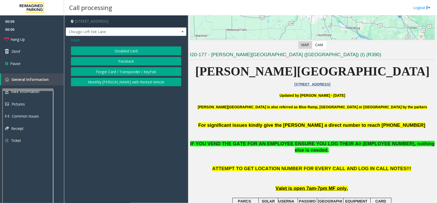
click at [116, 53] on button "Disabled Card" at bounding box center [126, 50] width 110 height 9
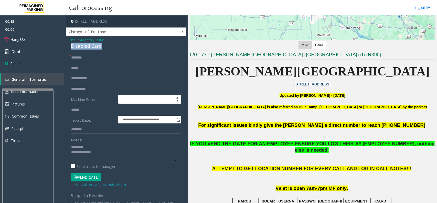
drag, startPoint x: 68, startPoint y: 45, endPoint x: 108, endPoint y: 47, distance: 39.2
click at [108, 47] on div "**********" at bounding box center [126, 163] width 121 height 255
drag, startPoint x: 329, startPoint y: 144, endPoint x: 381, endPoint y: 142, distance: 52.5
click at [382, 142] on span "IF YOU VEND THE GATE FOR AN EMPLOYEE ENSURE YOU LOG THEIR A# (EMPLOYEE NUMBER),…" at bounding box center [312, 147] width 245 height 12
copy span "A# (EMPLOYEE NUMBER),"
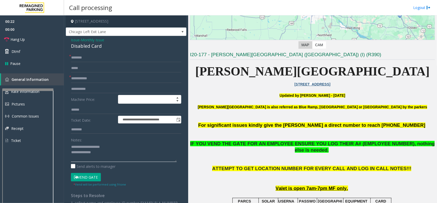
click at [101, 152] on textarea at bounding box center [124, 151] width 106 height 19
paste textarea "**********"
click at [131, 158] on textarea at bounding box center [124, 151] width 106 height 19
type textarea "**********"
click at [80, 76] on input "text" at bounding box center [126, 78] width 110 height 9
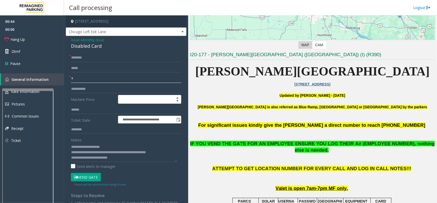
type input "*"
click at [83, 177] on button "Vend Gate" at bounding box center [86, 177] width 30 height 9
drag, startPoint x: 88, startPoint y: 78, endPoint x: 70, endPoint y: 77, distance: 18.5
click at [71, 77] on div "* *" at bounding box center [126, 78] width 110 height 9
type input "*"
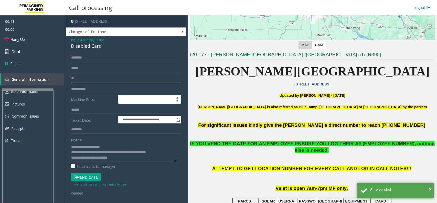
type input "**"
click at [78, 59] on input "text" at bounding box center [126, 57] width 110 height 9
type input "**"
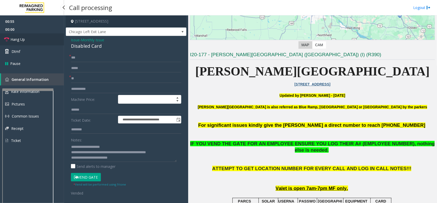
click at [31, 38] on link "Hang Up" at bounding box center [32, 39] width 64 height 12
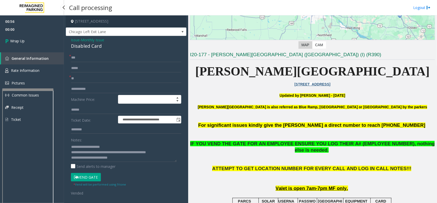
click at [31, 38] on link "Wrap Up" at bounding box center [32, 40] width 64 height 15
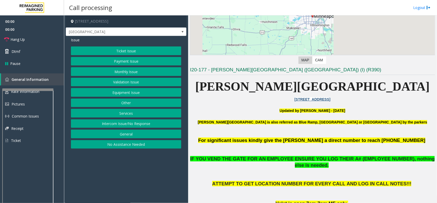
scroll to position [128, 0]
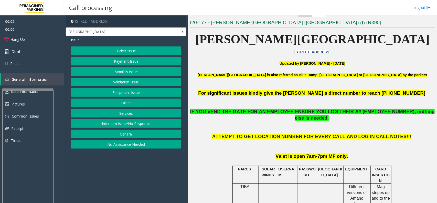
click at [131, 72] on button "Monthly Issue" at bounding box center [126, 71] width 110 height 9
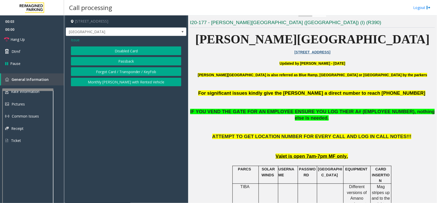
click at [125, 70] on button "Forgot Card / Transponder / KeyFob" at bounding box center [126, 71] width 110 height 9
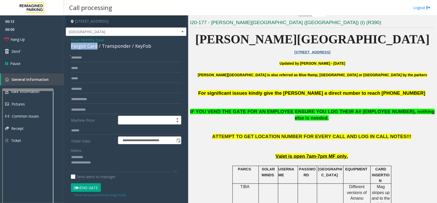
drag, startPoint x: 71, startPoint y: 48, endPoint x: 96, endPoint y: 48, distance: 24.3
click at [96, 48] on div "Forgot Card / Transponder / KeyFob" at bounding box center [126, 46] width 110 height 7
click at [111, 159] on textarea at bounding box center [124, 162] width 106 height 19
drag, startPoint x: 117, startPoint y: 158, endPoint x: 151, endPoint y: 157, distance: 34.1
click at [151, 157] on textarea at bounding box center [124, 162] width 106 height 19
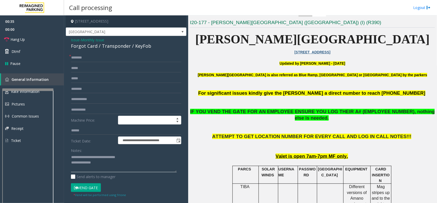
click at [104, 164] on textarea at bounding box center [124, 162] width 106 height 19
click at [164, 165] on textarea at bounding box center [124, 162] width 106 height 19
click at [175, 162] on textarea at bounding box center [124, 162] width 106 height 19
click at [85, 191] on button "Vend Gate" at bounding box center [86, 187] width 30 height 9
click at [100, 166] on textarea at bounding box center [124, 162] width 106 height 19
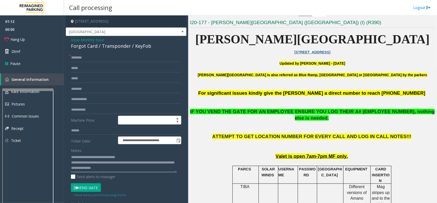
drag, startPoint x: 95, startPoint y: 163, endPoint x: 120, endPoint y: 163, distance: 25.1
click at [120, 163] on textarea at bounding box center [124, 162] width 106 height 19
paste textarea "**********"
type textarea "**********"
click at [15, 38] on span "Hang Up" at bounding box center [18, 39] width 14 height 5
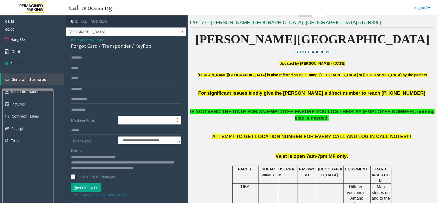
click at [83, 56] on input "text" at bounding box center [126, 57] width 110 height 9
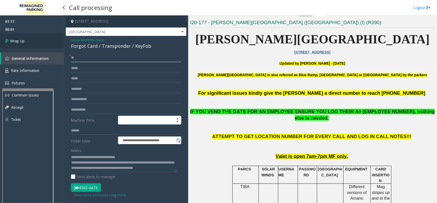
type input "**"
click at [26, 45] on link "Wrap Up" at bounding box center [32, 40] width 64 height 15
